Goal: Task Accomplishment & Management: Complete application form

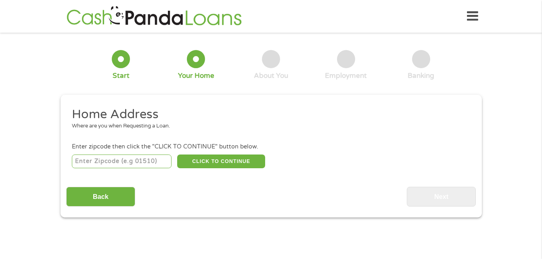
click at [127, 160] on input "number" at bounding box center [122, 161] width 100 height 14
type input "33018"
click at [256, 160] on button "CLICK TO CONTINUE" at bounding box center [221, 161] width 88 height 14
type input "33018"
type input "Hialeah"
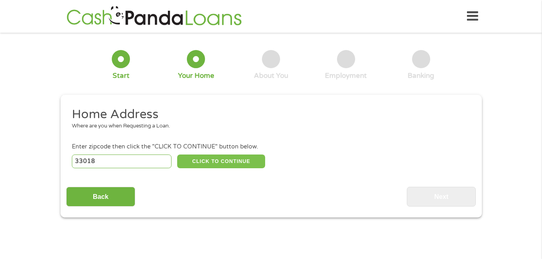
select select "[US_STATE]"
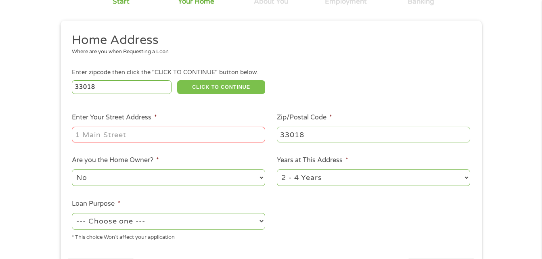
scroll to position [81, 0]
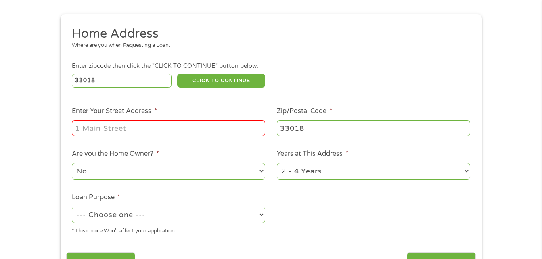
click at [169, 130] on input "Enter Your Street Address *" at bounding box center [168, 127] width 193 height 15
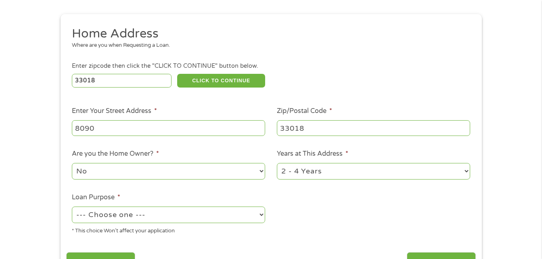
type input "[STREET_ADDRESS] HIALEAH"
click at [133, 174] on select "No Yes" at bounding box center [168, 171] width 193 height 17
click at [72, 163] on select "No Yes" at bounding box center [168, 171] width 193 height 17
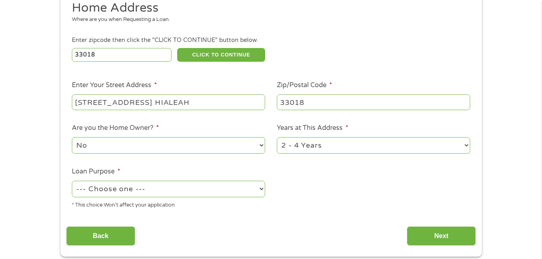
scroll to position [121, 0]
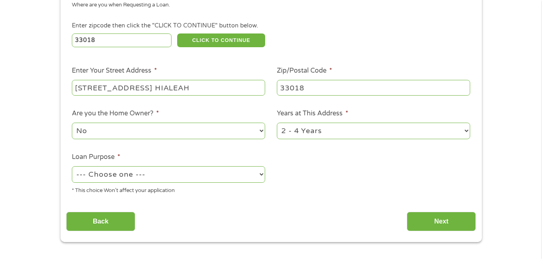
click at [150, 172] on select "--- Choose one --- Pay Bills Debt Consolidation Home Improvement Major Purchase…" at bounding box center [168, 174] width 193 height 17
select select "shorttermcash"
click at [72, 166] on select "--- Choose one --- Pay Bills Debt Consolidation Home Improvement Major Purchase…" at bounding box center [168, 174] width 193 height 17
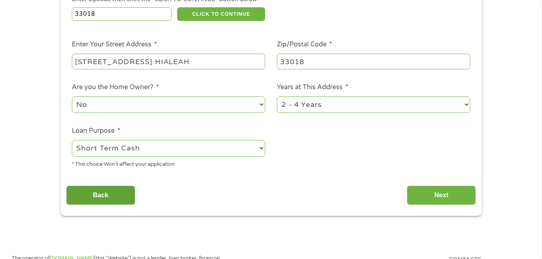
scroll to position [161, 0]
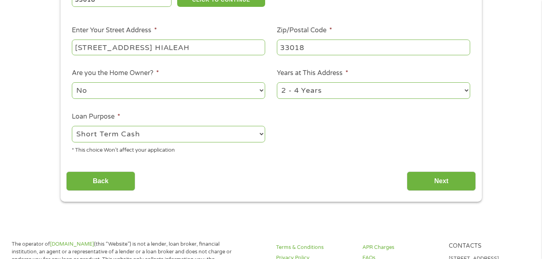
click at [191, 136] on select "--- Choose one --- Pay Bills Debt Consolidation Home Improvement Major Purchase…" at bounding box center [168, 134] width 193 height 17
click at [72, 126] on select "--- Choose one --- Pay Bills Debt Consolidation Home Improvement Major Purchase…" at bounding box center [168, 134] width 193 height 17
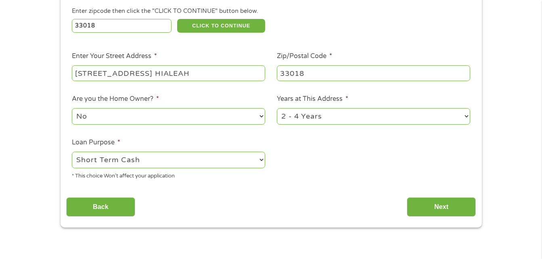
scroll to position [121, 0]
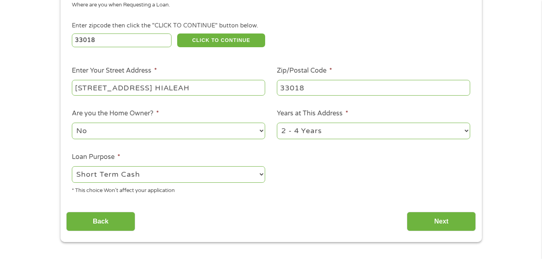
drag, startPoint x: 188, startPoint y: 90, endPoint x: 156, endPoint y: 92, distance: 32.3
click at [156, 92] on input "[STREET_ADDRESS] HIALEAH" at bounding box center [168, 87] width 193 height 15
click at [236, 83] on input "[STREET_ADDRESS] HIALEAH" at bounding box center [168, 87] width 193 height 15
type input "[STREET_ADDRESS]"
click at [319, 21] on ul "Home Address Where are you when Requesting a Loan. Enter zipcode then click the…" at bounding box center [270, 92] width 409 height 215
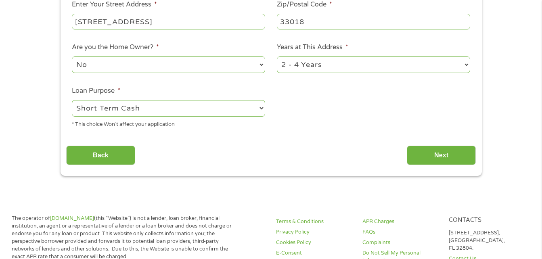
scroll to position [202, 0]
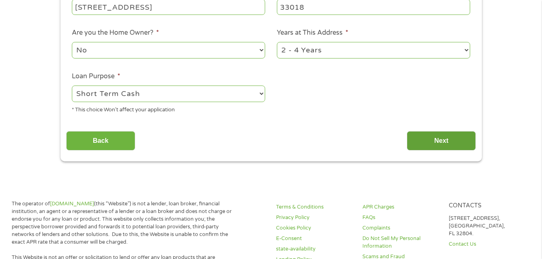
click at [423, 141] on input "Next" at bounding box center [441, 141] width 69 height 20
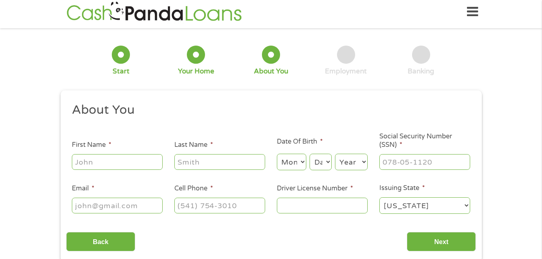
scroll to position [0, 0]
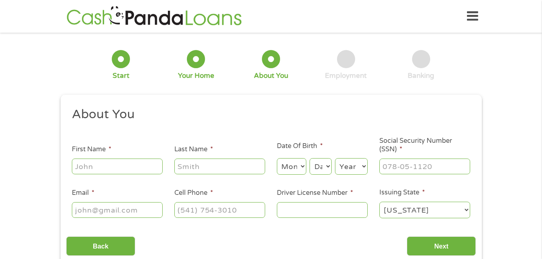
click at [98, 169] on input "First Name *" at bounding box center [117, 165] width 91 height 15
type input "[PERSON_NAME]"
select select "4"
select select "29"
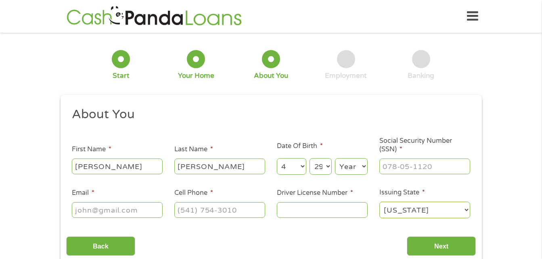
select select "1991"
type input "[EMAIL_ADDRESS][DOMAIN_NAME]"
type input "[PHONE_NUMBER]"
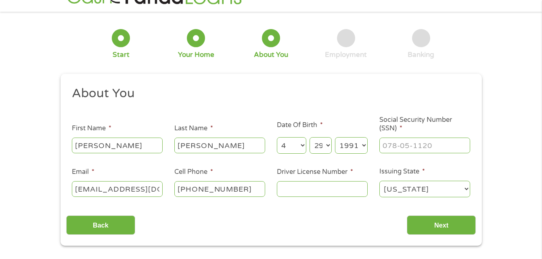
scroll to position [40, 0]
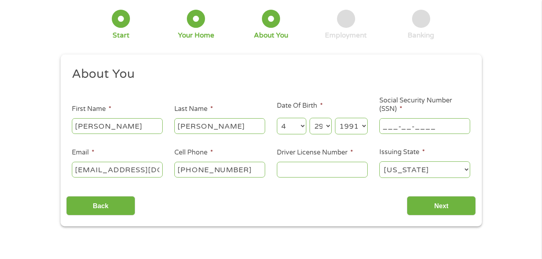
click at [398, 128] on input "___-__-____" at bounding box center [424, 125] width 91 height 15
type input "731-22-8234"
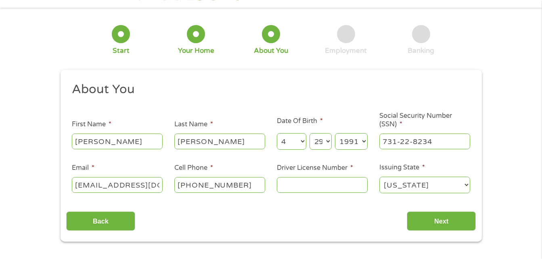
scroll to position [25, 0]
click at [314, 178] on input "Driver License Number *" at bounding box center [322, 184] width 91 height 15
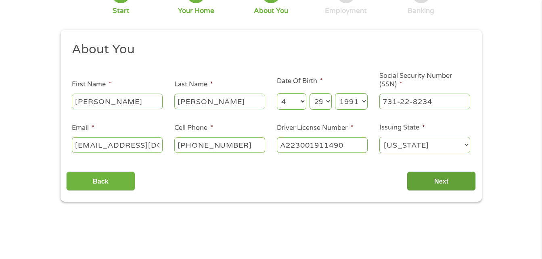
type input "A223001911490"
click at [457, 188] on input "Next" at bounding box center [441, 181] width 69 height 20
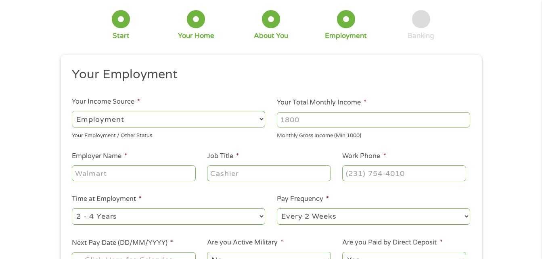
scroll to position [40, 0]
click at [332, 121] on input "Your Total Monthly Income *" at bounding box center [373, 119] width 193 height 15
type input "5000"
click at [125, 173] on input "Employer Name *" at bounding box center [133, 172] width 123 height 15
type input "CODINA MANAGEMENT"
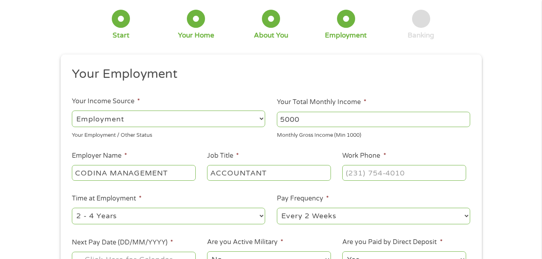
type input "ACCOUNTANT"
click at [377, 170] on input "(___) ___-____" at bounding box center [403, 172] width 123 height 15
type input "[PHONE_NUMBER]"
click at [429, 153] on li "Work Phone * [PHONE_NUMBER]" at bounding box center [403, 166] width 135 height 31
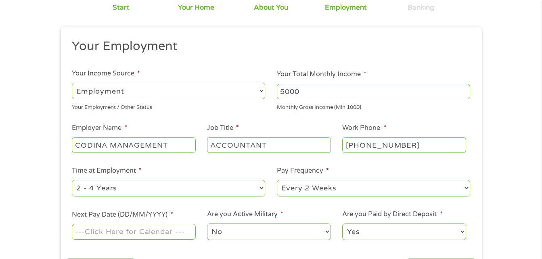
scroll to position [81, 0]
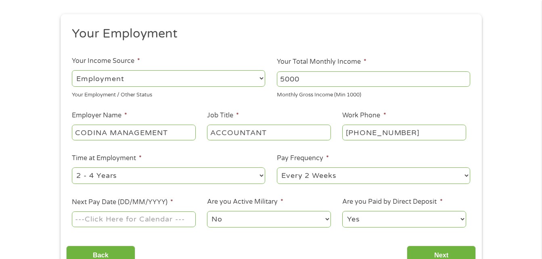
click at [329, 175] on select "--- Choose one --- Every 2 Weeks Every Week Monthly Semi-Monthly" at bounding box center [373, 175] width 193 height 17
select select "semimonthly"
click at [277, 167] on select "--- Choose one --- Every 2 Weeks Every Week Monthly Semi-Monthly" at bounding box center [373, 175] width 193 height 17
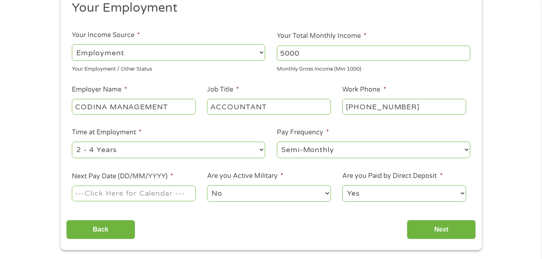
scroll to position [121, 0]
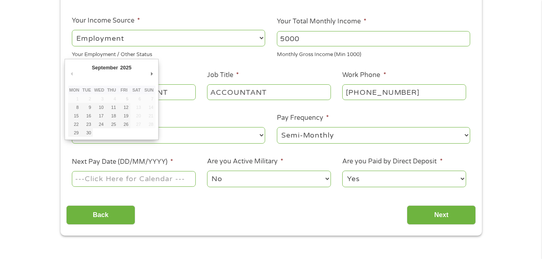
click at [97, 179] on input "Next Pay Date (DD/MM/YYYY) *" at bounding box center [133, 178] width 123 height 15
type input "[DATE]"
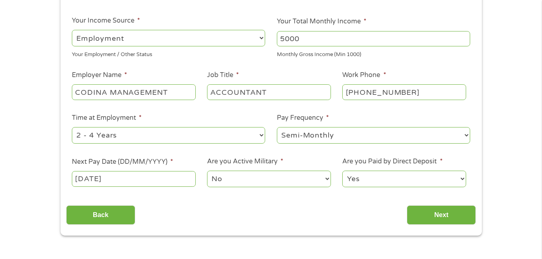
click at [233, 180] on select "No Yes" at bounding box center [268, 179] width 123 height 17
click at [207, 171] on select "No Yes" at bounding box center [268, 179] width 123 height 17
click at [429, 214] on input "Next" at bounding box center [441, 215] width 69 height 20
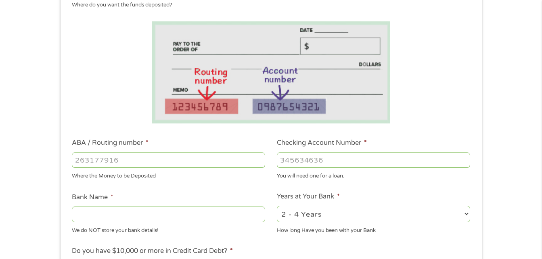
click at [139, 152] on input "ABA / Routing number *" at bounding box center [168, 159] width 193 height 15
type input "241070417"
type input "CITIZENS BANK NA"
type input "241070417"
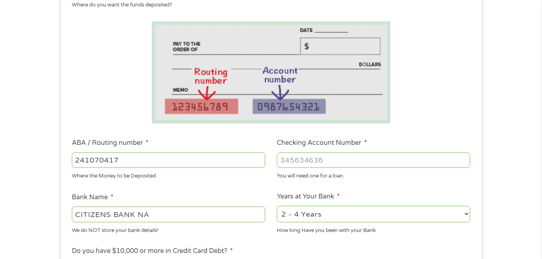
click at [307, 162] on input "Checking Account Number *" at bounding box center [373, 159] width 193 height 15
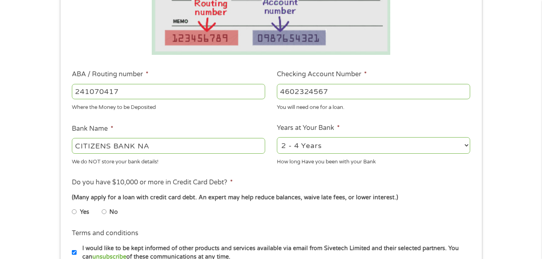
scroll to position [242, 0]
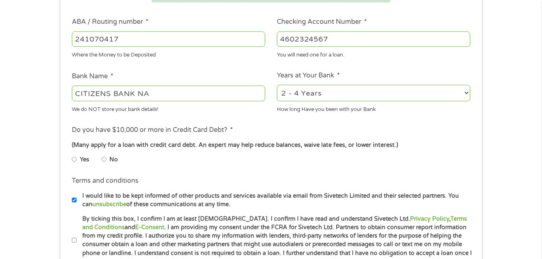
type input "4602324567"
click at [105, 158] on input "No" at bounding box center [104, 159] width 5 height 13
radio input "true"
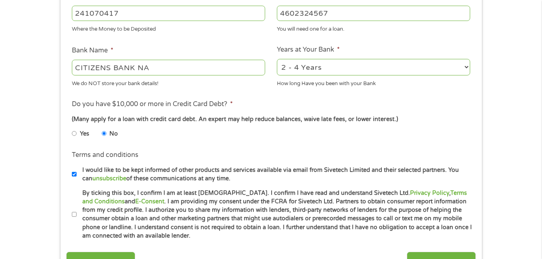
scroll to position [282, 0]
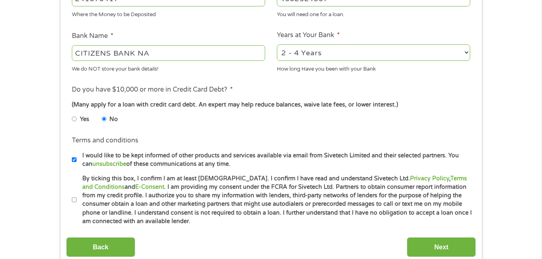
click at [74, 200] on input "By ticking this box, I confirm I am at least [DEMOGRAPHIC_DATA]. I confirm I ha…" at bounding box center [74, 200] width 5 height 13
checkbox input "true"
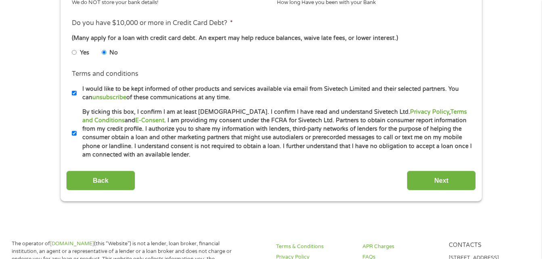
scroll to position [363, 0]
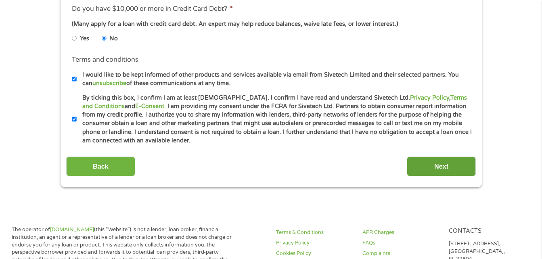
click at [439, 171] on input "Next" at bounding box center [441, 166] width 69 height 20
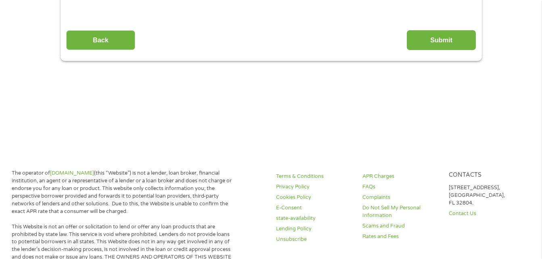
scroll to position [0, 0]
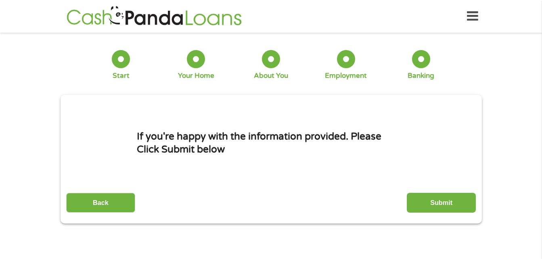
click at [415, 196] on input "Submit" at bounding box center [441, 203] width 69 height 20
